Goal: Transaction & Acquisition: Purchase product/service

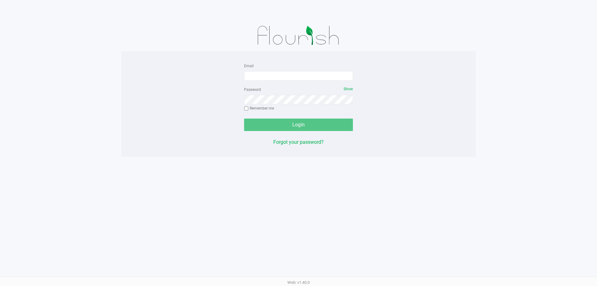
click at [282, 83] on form "Email Password Show Remember me Login" at bounding box center [298, 96] width 109 height 69
click at [285, 79] on input "Email" at bounding box center [298, 75] width 109 height 9
type input "[EMAIL_ADDRESS][DOMAIN_NAME]"
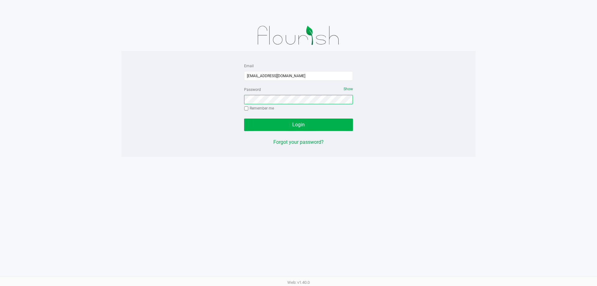
click at [244, 118] on button "Login" at bounding box center [298, 124] width 109 height 12
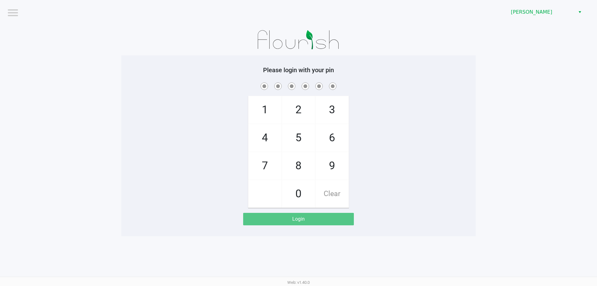
click at [435, 91] on div "1 4 7 2 5 8 0 3 6 9 Clear" at bounding box center [298, 144] width 354 height 127
checkbox input "true"
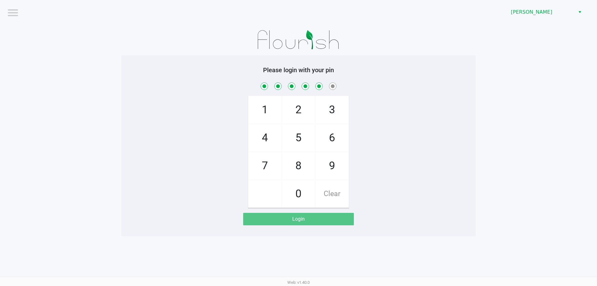
checkbox input "true"
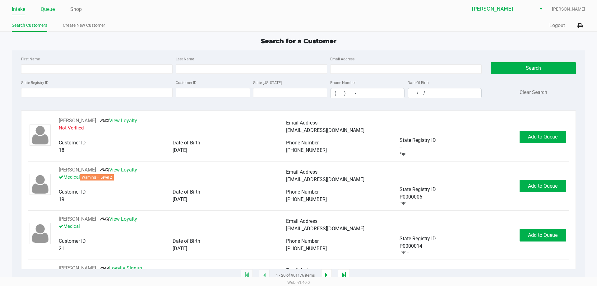
click at [47, 13] on link "Queue" at bounding box center [48, 9] width 14 height 9
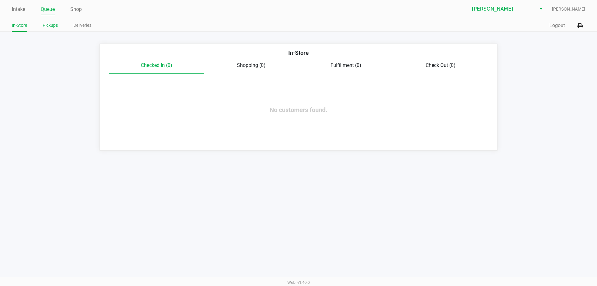
click at [43, 25] on link "Pickups" at bounding box center [50, 25] width 15 height 8
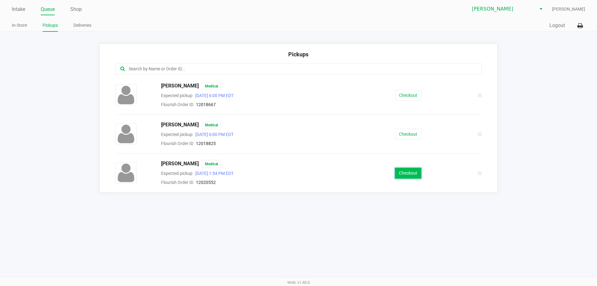
click at [401, 172] on button "Checkout" at bounding box center [408, 173] width 26 height 11
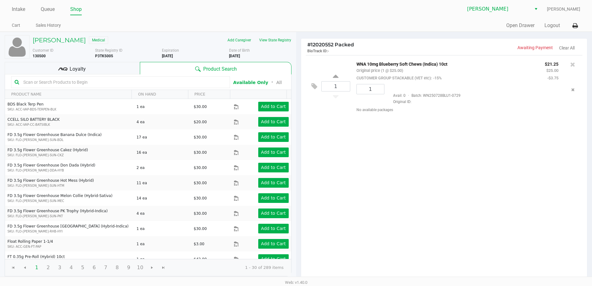
click at [87, 68] on div "Loyalty" at bounding box center [72, 68] width 135 height 12
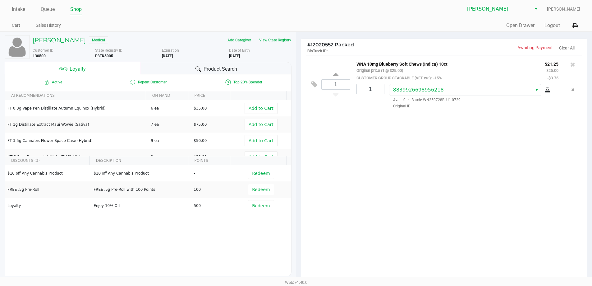
scroll to position [71, 0]
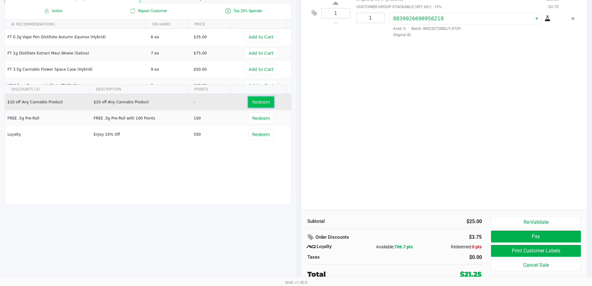
click at [260, 106] on button "Redeem" at bounding box center [261, 101] width 26 height 11
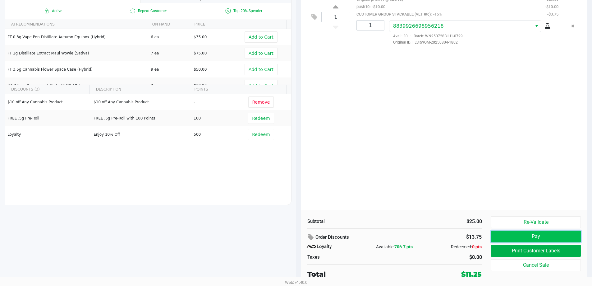
click at [519, 239] on button "Pay" at bounding box center [536, 236] width 90 height 12
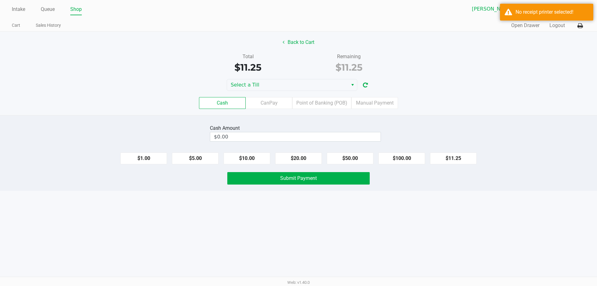
click at [301, 77] on div "Back to Cart Total $11.25 Remaining $11.25 Select a Till Cash CanPay Point of B…" at bounding box center [298, 73] width 597 height 83
click at [301, 80] on span "Select a Till" at bounding box center [287, 84] width 121 height 11
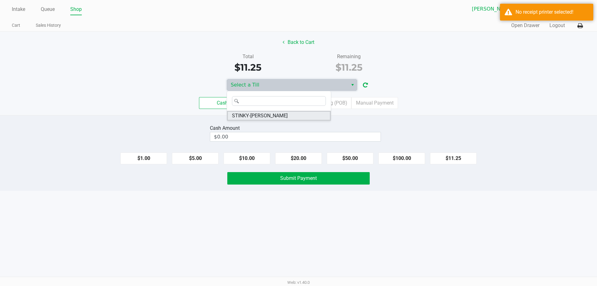
click at [254, 114] on span "STINKY-[PERSON_NAME]" at bounding box center [260, 115] width 56 height 7
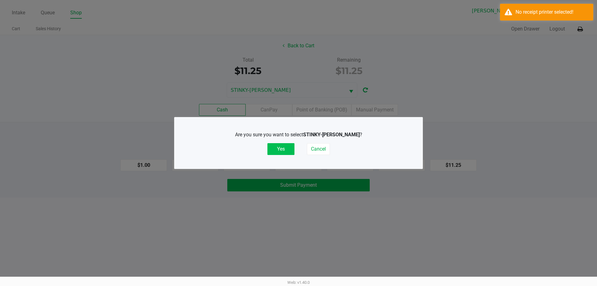
click at [277, 149] on button "Yes" at bounding box center [280, 149] width 27 height 12
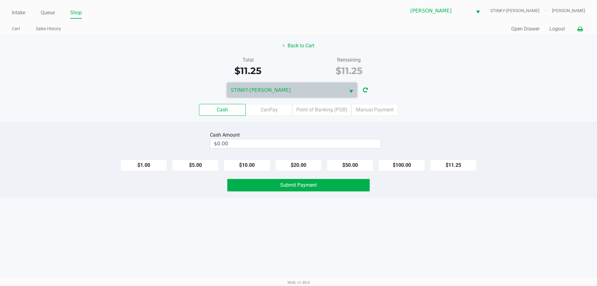
click at [583, 30] on button at bounding box center [580, 29] width 10 height 12
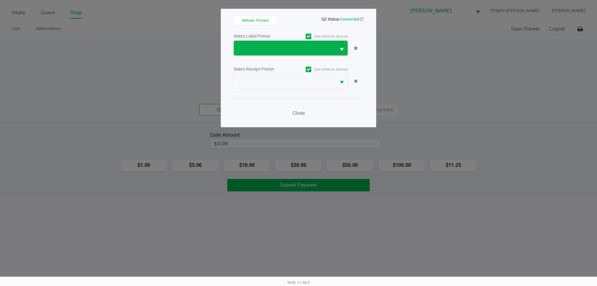
click at [267, 50] on span at bounding box center [285, 47] width 95 height 7
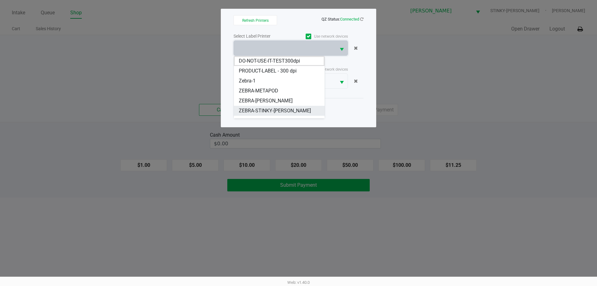
click at [265, 108] on span "ZEBRA-STINKY-[PERSON_NAME]" at bounding box center [275, 110] width 72 height 7
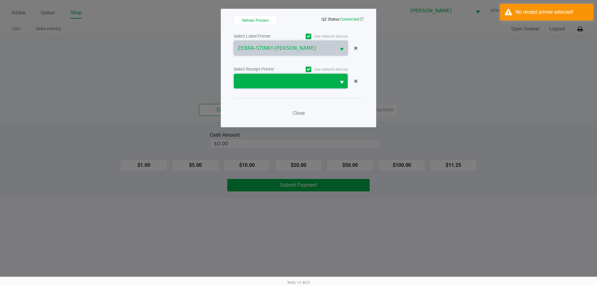
click at [269, 78] on span at bounding box center [285, 80] width 95 height 7
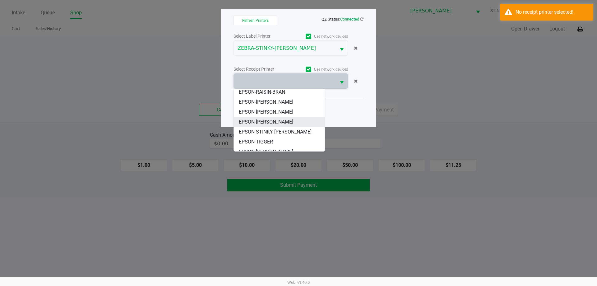
scroll to position [67, 0]
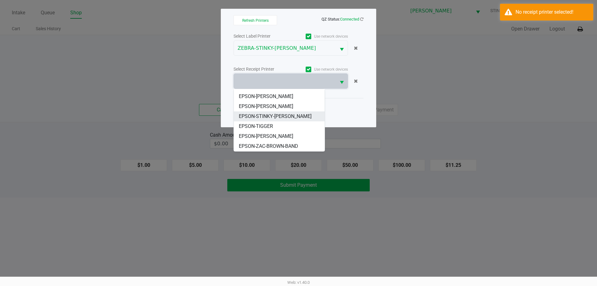
click at [274, 115] on span "EPSON-STINKY-[PERSON_NAME]" at bounding box center [275, 116] width 73 height 7
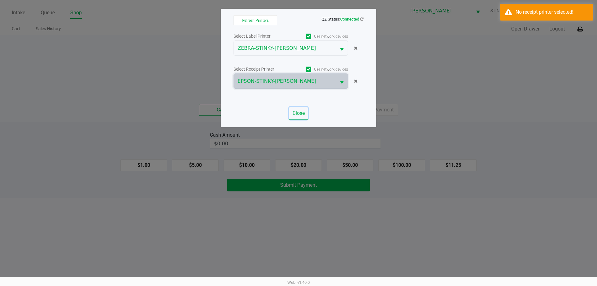
click at [303, 111] on span "Close" at bounding box center [299, 113] width 12 height 6
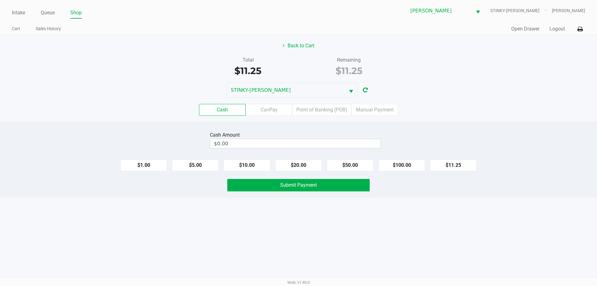
click at [274, 103] on div "Cash CanPay Point of Banking (POB) Manual Payment" at bounding box center [298, 110] width 606 height 24
click at [274, 109] on label "CanPay" at bounding box center [269, 110] width 47 height 12
click at [0, 0] on 2 "CanPay" at bounding box center [0, 0] width 0 height 0
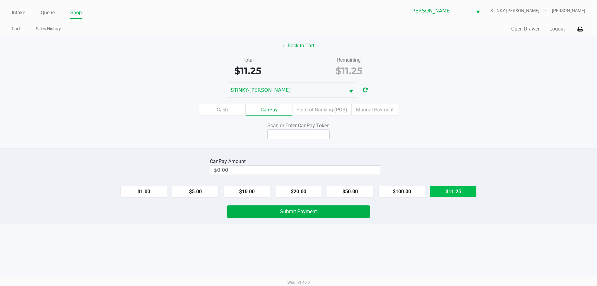
click at [446, 191] on button "$11.25" at bounding box center [453, 192] width 47 height 12
type input "$11.25"
click at [270, 138] on input at bounding box center [298, 134] width 62 height 10
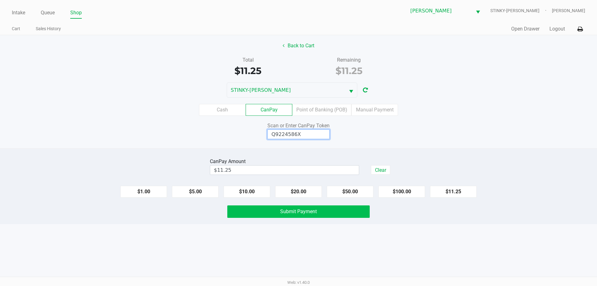
type input "Q9224586X"
click at [302, 210] on span "Submit Payment" at bounding box center [298, 211] width 37 height 6
